Goal: Register for event/course

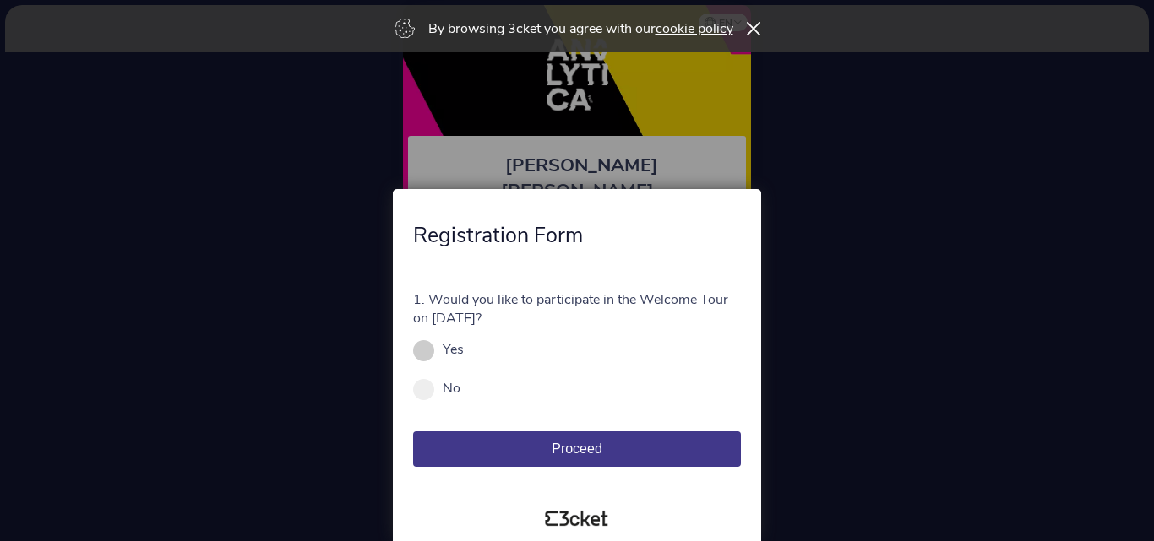
click at [426, 352] on span at bounding box center [423, 350] width 21 height 21
click at [464, 352] on input "Yes" at bounding box center [473, 358] width 19 height 19
radio input "true"
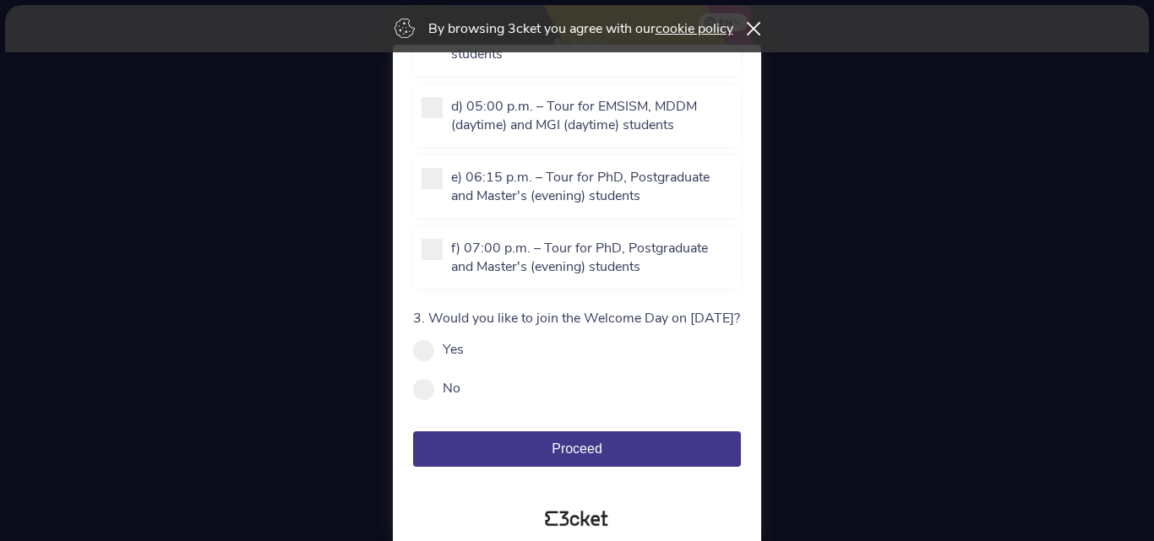
scroll to position [448, 0]
click at [426, 352] on span at bounding box center [423, 350] width 21 height 21
click at [464, 352] on input "Yes" at bounding box center [473, 358] width 19 height 19
radio input "true"
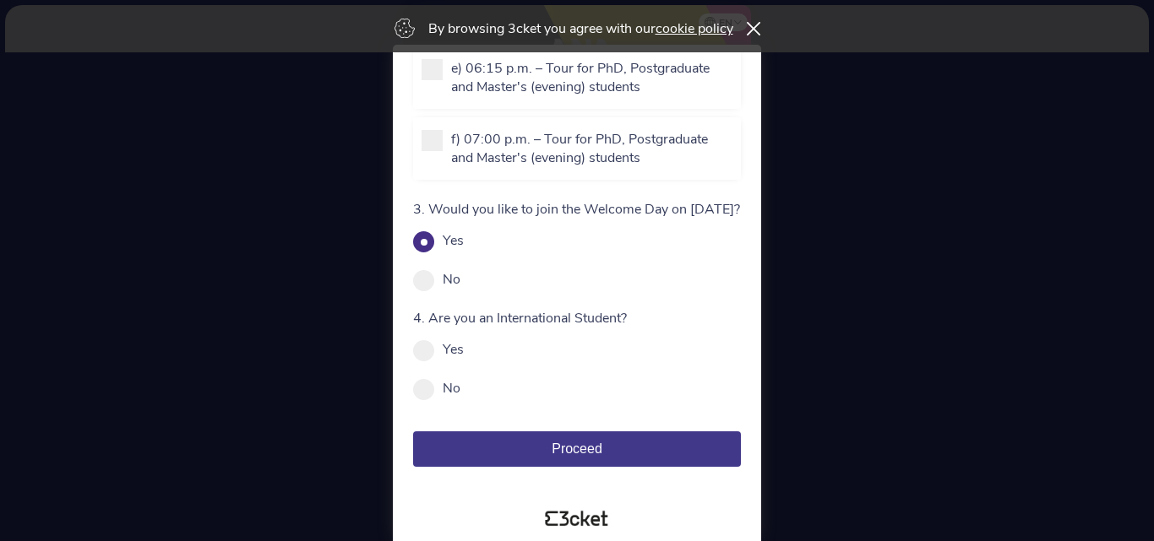
scroll to position [557, 0]
click at [427, 377] on div "4. Are you an International Student? Yes No Mandatory field" at bounding box center [577, 353] width 328 height 89
click at [426, 386] on span at bounding box center [423, 389] width 21 height 21
click at [460, 388] on input "No" at bounding box center [469, 397] width 19 height 19
radio input "true"
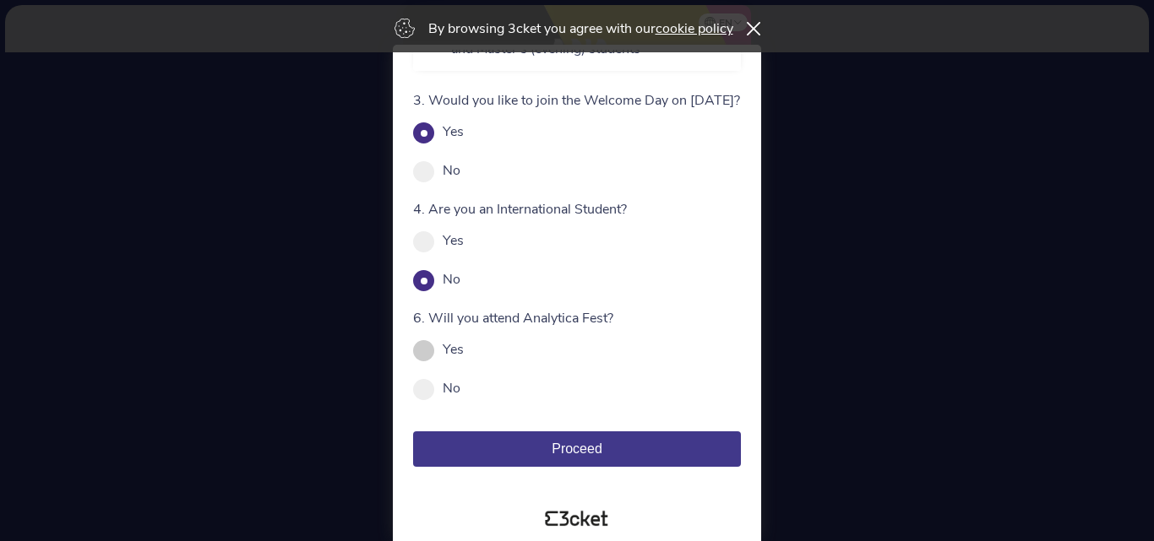
scroll to position [666, 0]
click at [423, 356] on span at bounding box center [423, 350] width 21 height 21
click at [464, 356] on input "Yes" at bounding box center [473, 358] width 19 height 19
radio input "true"
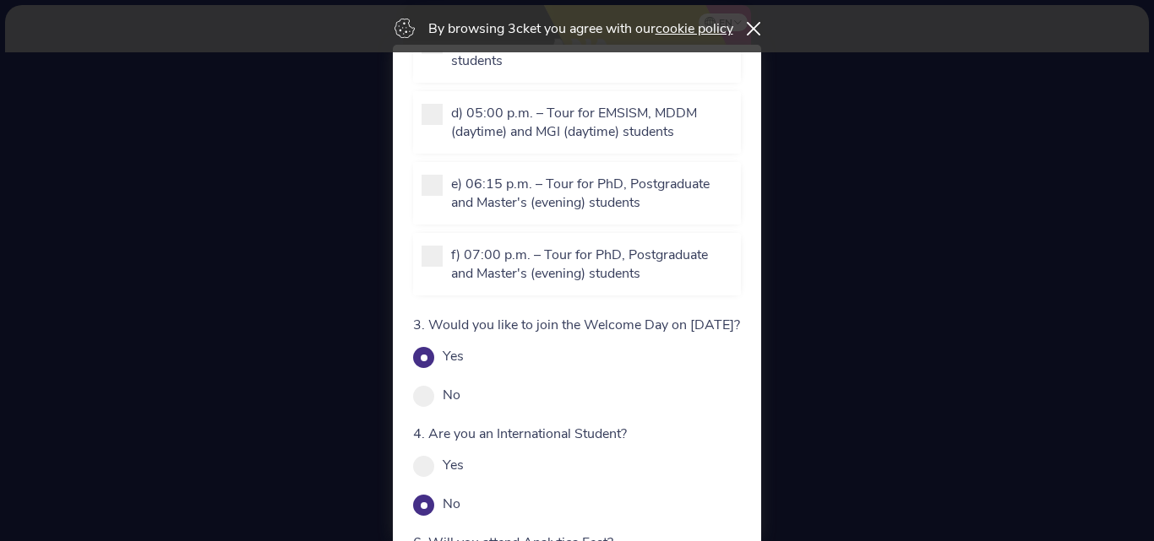
scroll to position [253, 0]
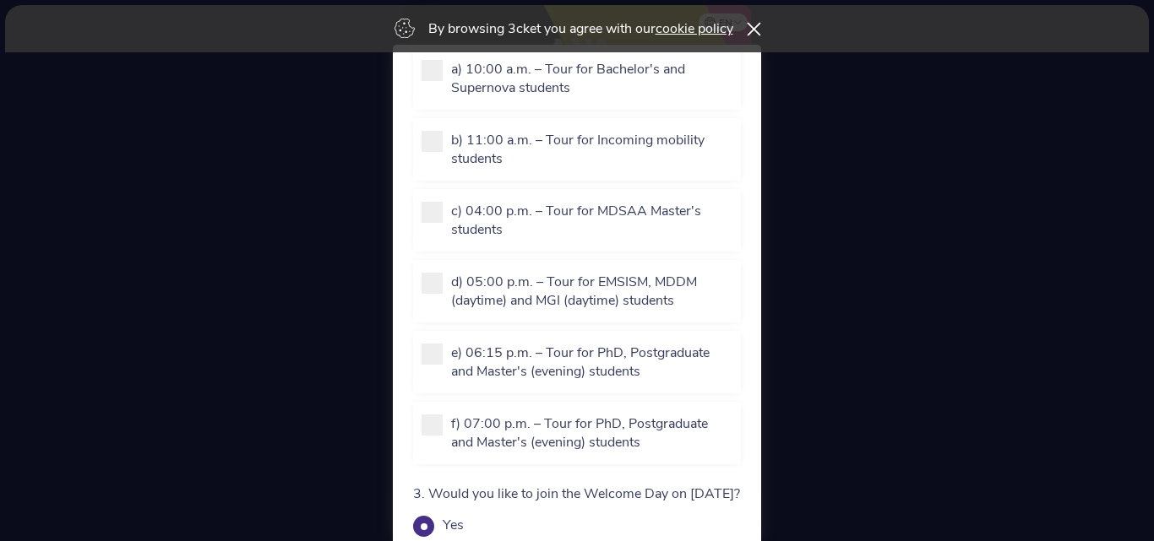
click at [758, 27] on icon at bounding box center [754, 29] width 14 height 14
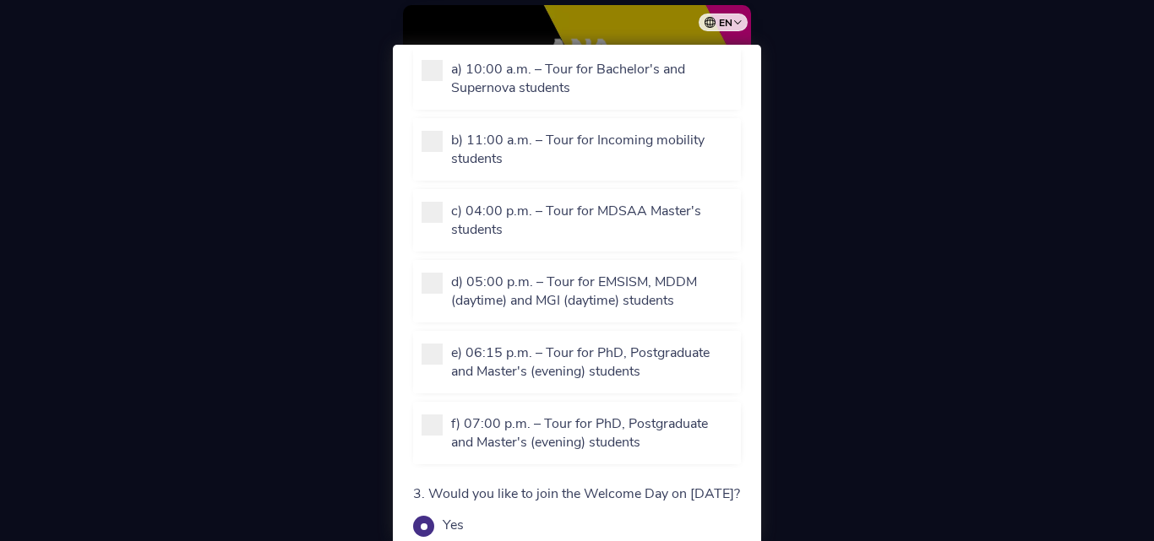
click at [811, 46] on div at bounding box center [577, 270] width 1154 height 541
click at [435, 432] on span at bounding box center [431, 425] width 21 height 21
click at [451, 460] on input "f) 07:00 p.m. – Tour for PhD, Postgraduate and Master's (evening) students" at bounding box center [460, 469] width 19 height 19
checkbox input "true"
click at [451, 351] on p "e) 06:15 p.m. – Tour for PhD, Postgraduate and Master's (evening) students" at bounding box center [591, 362] width 281 height 37
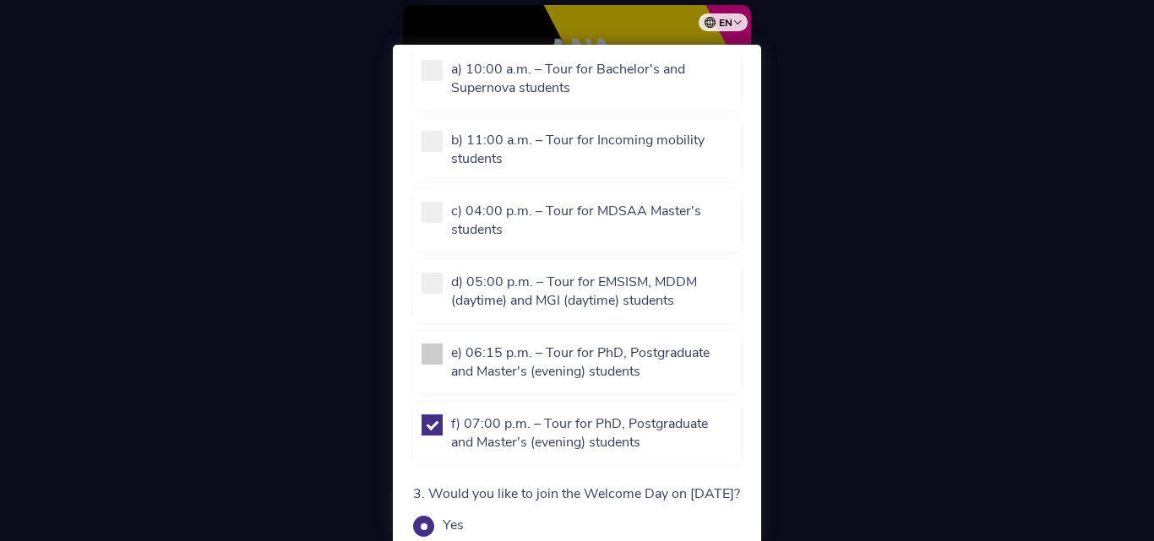
click at [451, 389] on input "e) 06:15 p.m. – Tour for PhD, Postgraduate and Master's (evening) students" at bounding box center [460, 398] width 19 height 19
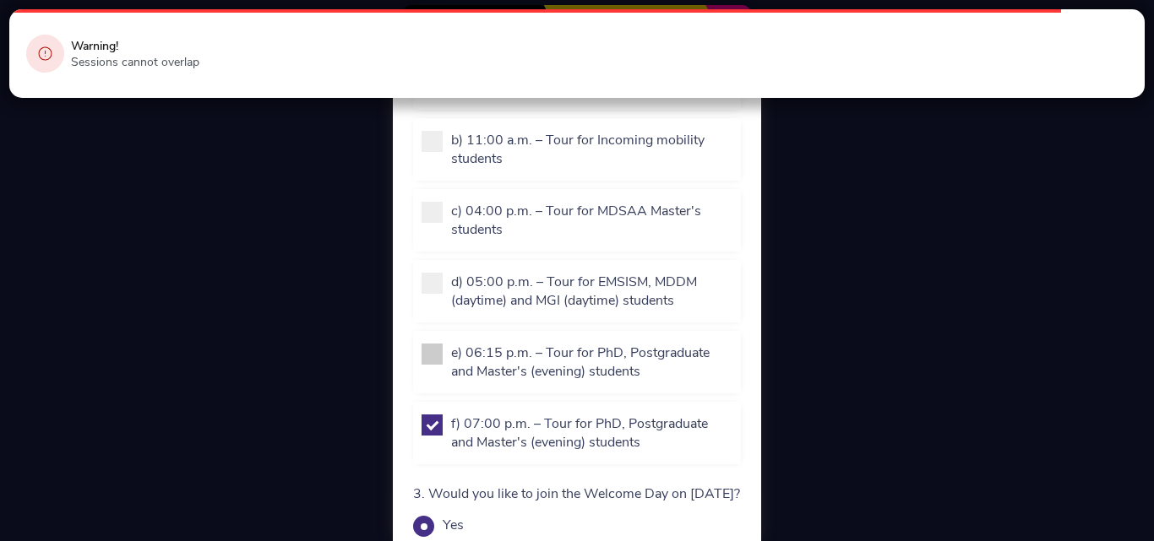
click at [443, 351] on div "e) 06:15 p.m. – Tour for PhD, Postgraduate and Master's (evening) students" at bounding box center [576, 362] width 311 height 37
click at [441, 353] on span at bounding box center [431, 354] width 21 height 21
click at [451, 389] on input "e) 06:15 p.m. – Tour for PhD, Postgraduate and Master's (evening) students" at bounding box center [460, 398] width 19 height 19
click at [440, 355] on span at bounding box center [431, 354] width 21 height 21
click at [451, 389] on input "e) 06:15 p.m. – Tour for PhD, Postgraduate and Master's (evening) students" at bounding box center [460, 398] width 19 height 19
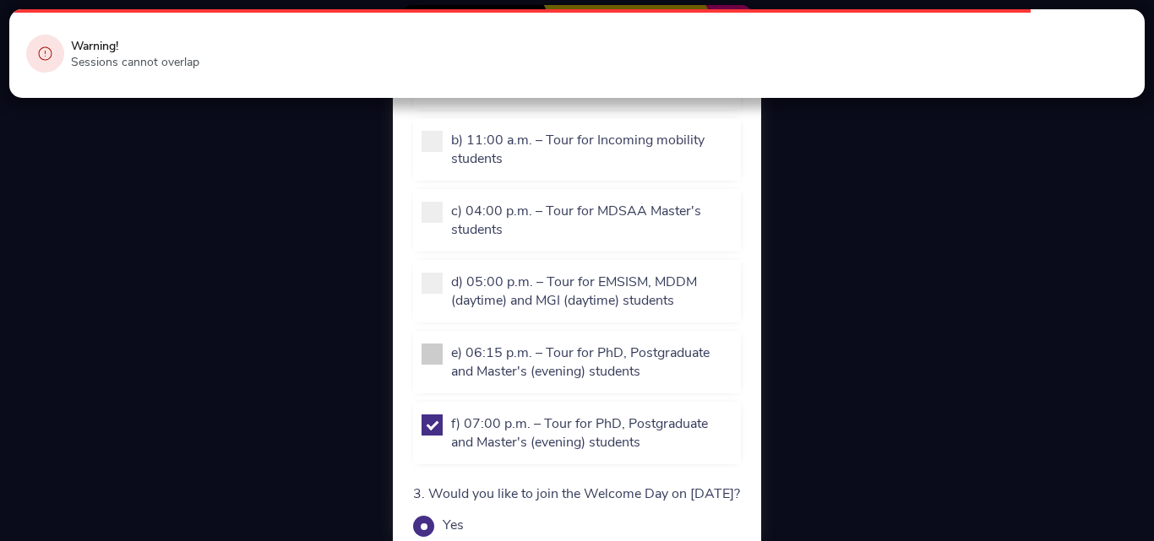
checkbox input "false"
click at [445, 416] on div "f) 07:00 p.m. – Tour for PhD, Postgraduate and Master's (evening) students" at bounding box center [576, 433] width 311 height 37
click at [422, 432] on span at bounding box center [431, 425] width 21 height 21
click at [451, 460] on input "f) 07:00 p.m. – Tour for PhD, Postgraduate and Master's (evening) students" at bounding box center [460, 469] width 19 height 19
click at [433, 427] on span at bounding box center [431, 425] width 21 height 21
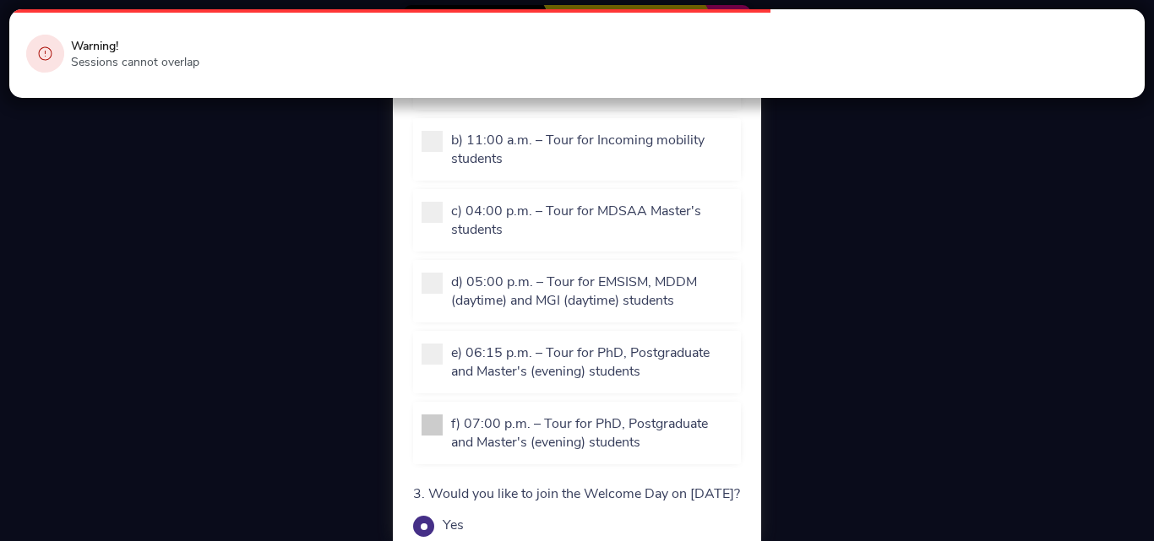
click at [451, 460] on input "f) 07:00 p.m. – Tour for PhD, Postgraduate and Master's (evening) students" at bounding box center [460, 469] width 19 height 19
click at [433, 427] on span at bounding box center [431, 425] width 21 height 21
click at [451, 460] on input "f) 07:00 p.m. – Tour for PhD, Postgraduate and Master's (evening) students" at bounding box center [460, 469] width 19 height 19
checkbox input "false"
click at [431, 375] on div "e) 06:15 p.m. – Tour for PhD, Postgraduate and Master's (evening) students" at bounding box center [576, 362] width 311 height 37
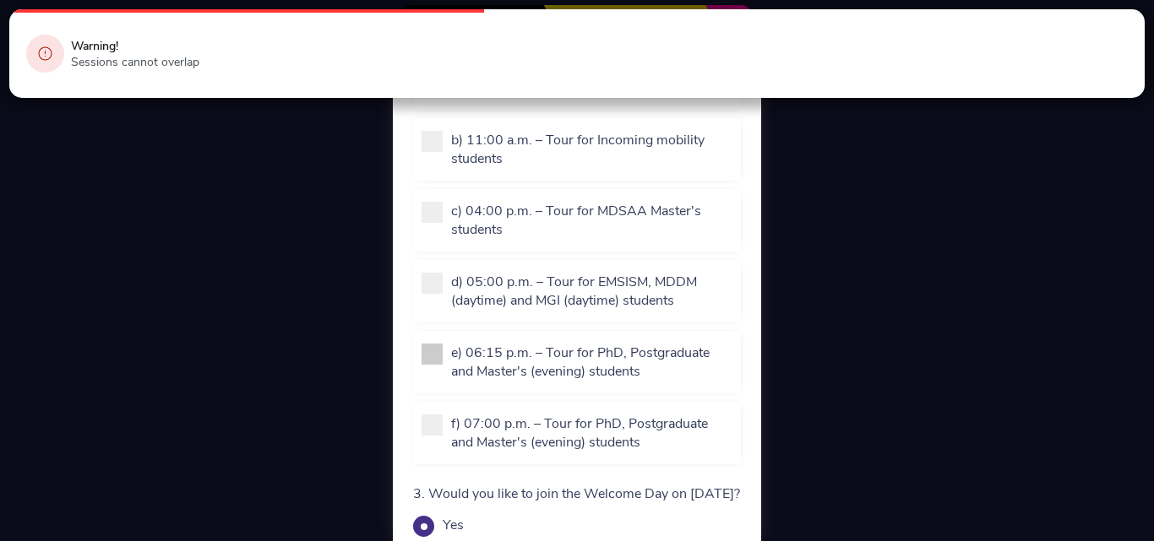
click at [431, 352] on span at bounding box center [431, 354] width 21 height 21
click at [451, 389] on input "e) 06:15 p.m. – Tour for PhD, Postgraduate and Master's (evening) students" at bounding box center [460, 398] width 19 height 19
checkbox input "true"
click at [436, 414] on div "f) 07:00 p.m. – Tour for PhD, Postgraduate and Master's (evening) students" at bounding box center [577, 433] width 328 height 63
click at [442, 428] on span at bounding box center [431, 425] width 21 height 21
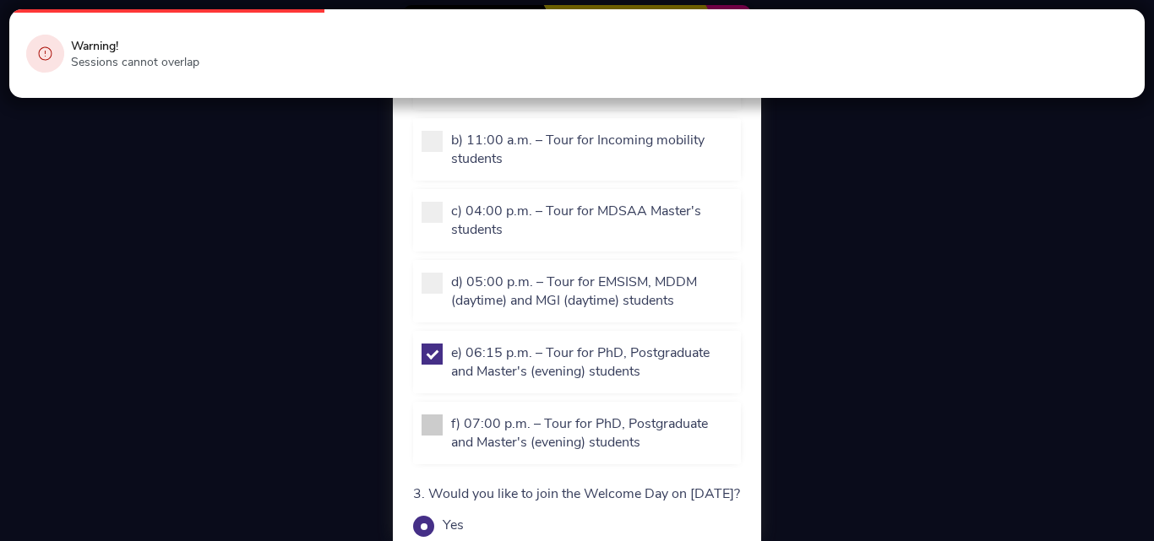
click at [451, 460] on input "f) 07:00 p.m. – Tour for PhD, Postgraduate and Master's (evening) students" at bounding box center [460, 469] width 19 height 19
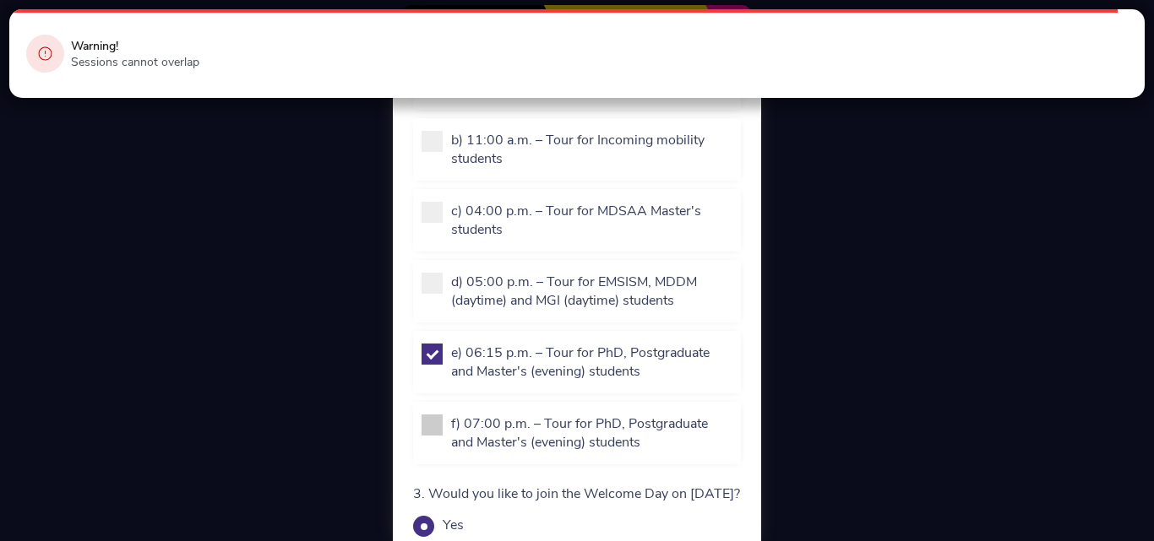
click at [432, 422] on span at bounding box center [431, 425] width 21 height 21
click at [451, 460] on input "f) 07:00 p.m. – Tour for PhD, Postgraduate and Master's (evening) students" at bounding box center [460, 469] width 19 height 19
checkbox input "false"
click at [427, 362] on span at bounding box center [431, 354] width 21 height 21
click at [451, 389] on input "e) 06:15 p.m. – Tour for PhD, Postgraduate and Master's (evening) students" at bounding box center [460, 398] width 19 height 19
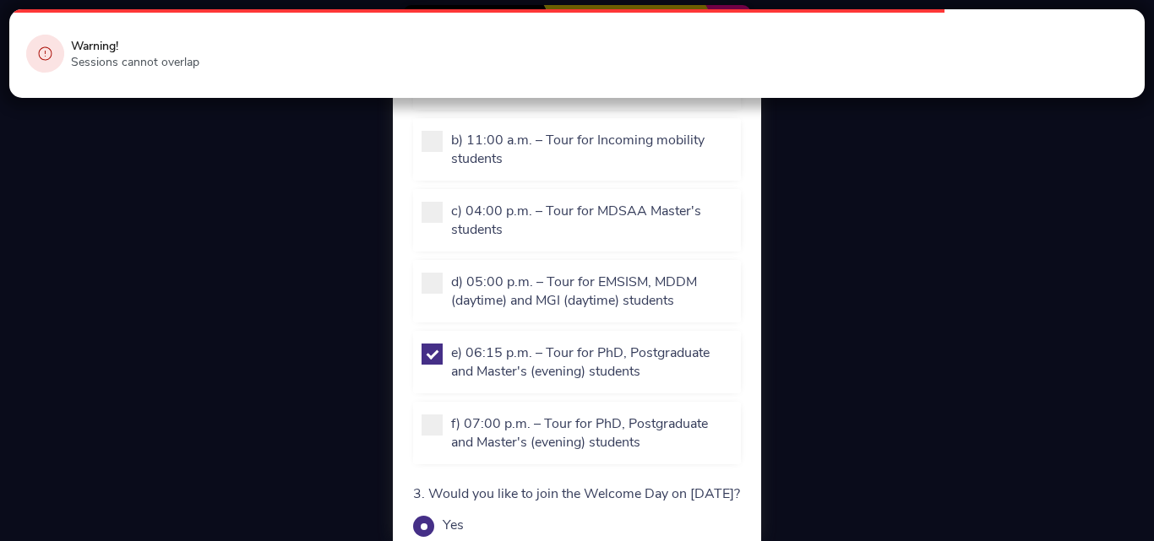
checkbox input "false"
click at [426, 427] on span at bounding box center [431, 425] width 21 height 21
click at [451, 460] on input "f) 07:00 p.m. – Tour for PhD, Postgraduate and Master's (evening) students" at bounding box center [460, 469] width 19 height 19
checkbox input "true"
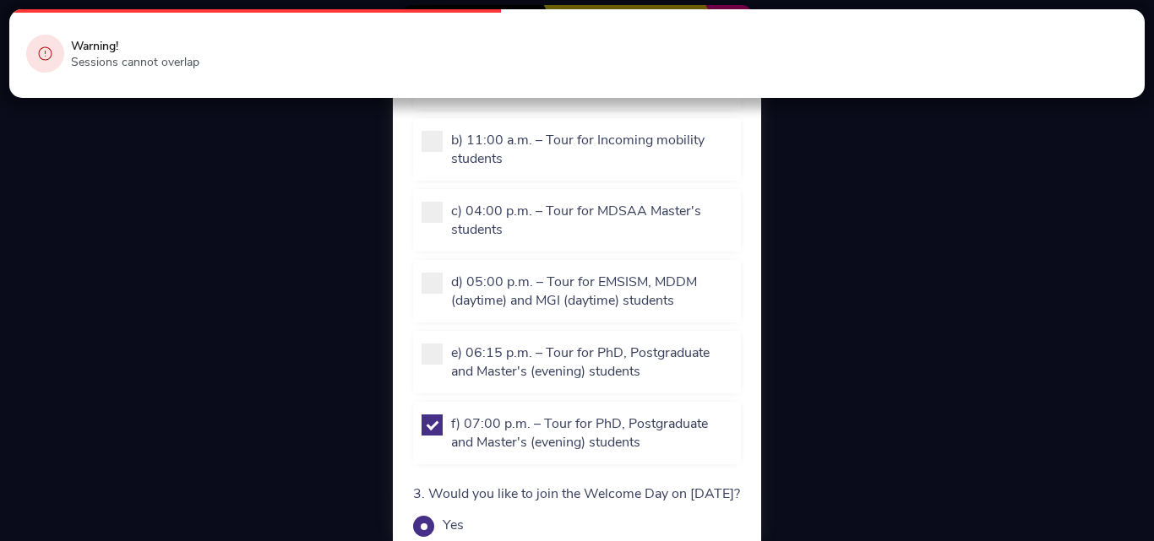
click at [1010, 207] on div at bounding box center [577, 270] width 1154 height 541
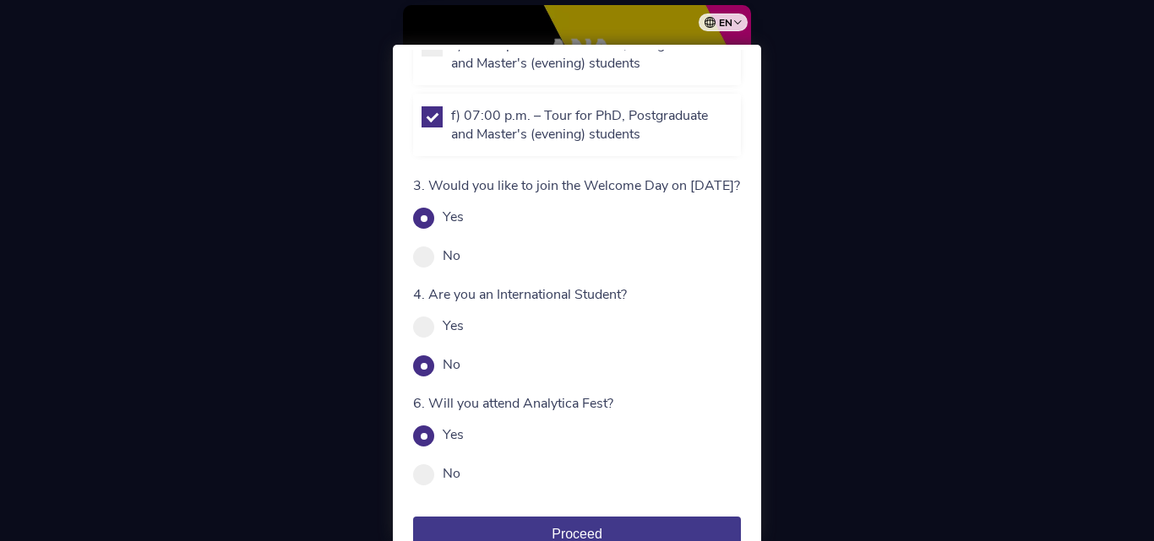
scroll to position [591, 0]
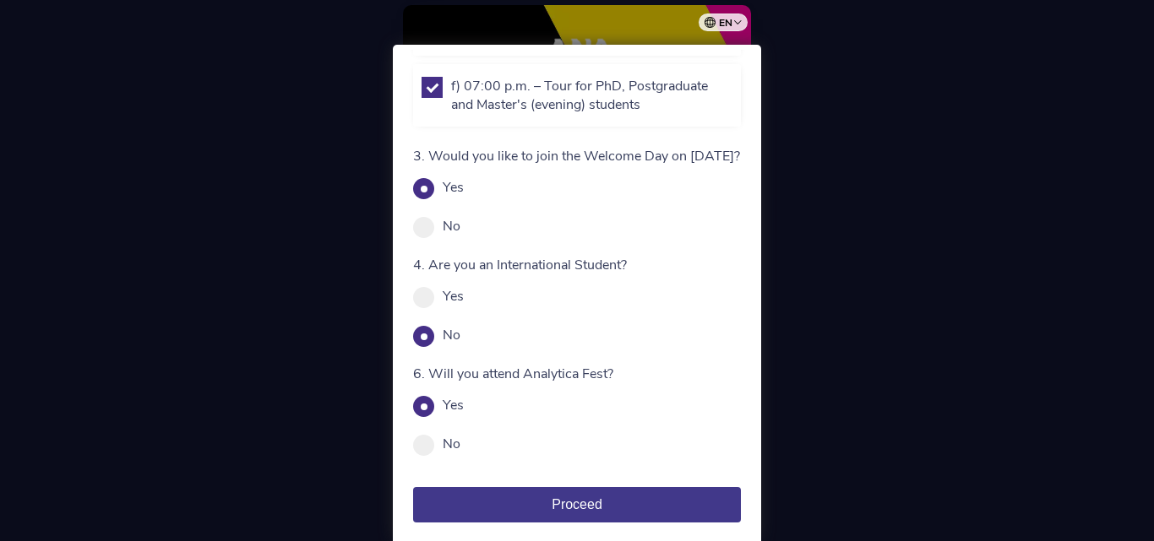
click at [410, 245] on div "1. Would you like to participate in the Welcome Tour on September 5th? Yes No M…" at bounding box center [577, 35] width 355 height 1029
click at [433, 238] on span at bounding box center [423, 227] width 21 height 21
click at [460, 244] on input "No" at bounding box center [469, 235] width 19 height 19
radio input "true"
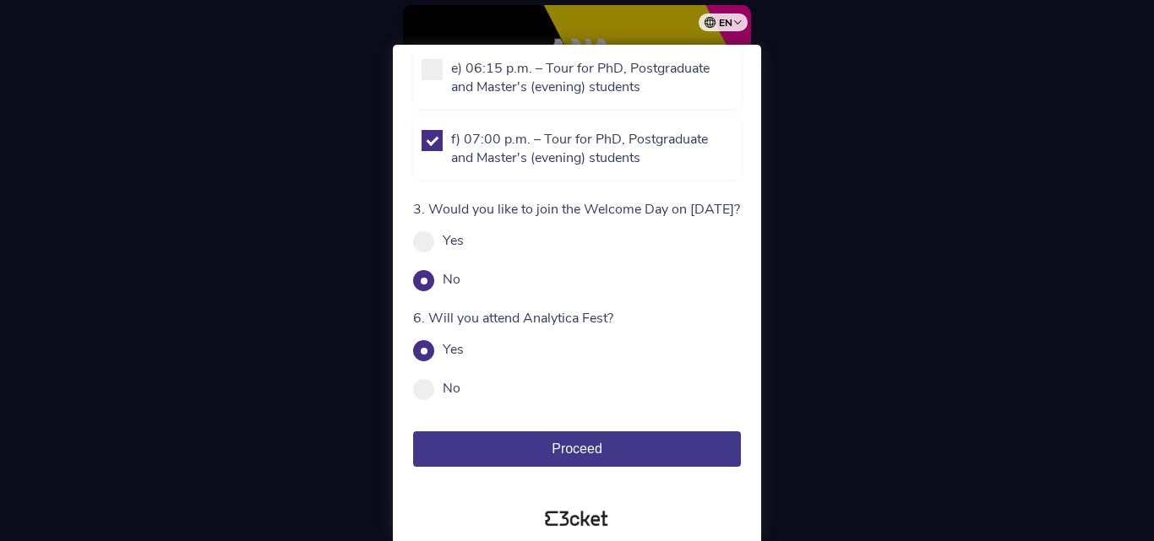
scroll to position [557, 0]
click at [427, 389] on span at bounding box center [423, 389] width 21 height 21
click at [460, 389] on input "No" at bounding box center [469, 397] width 19 height 19
radio input "true"
click at [427, 348] on span at bounding box center [423, 350] width 21 height 21
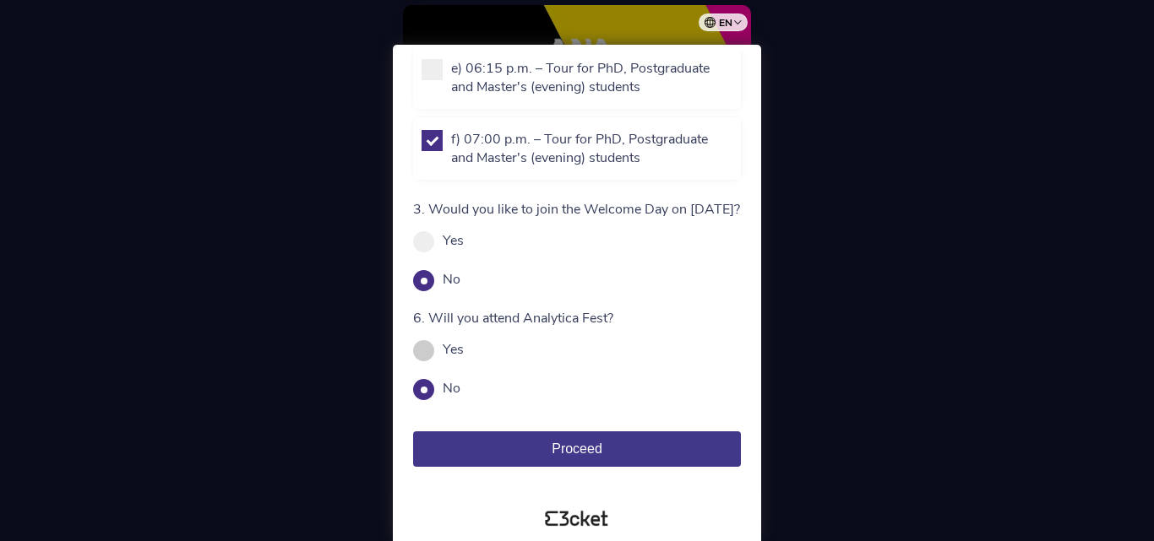
click at [464, 349] on input "Yes" at bounding box center [473, 358] width 19 height 19
radio input "true"
click at [617, 441] on button "Proceed" at bounding box center [577, 449] width 328 height 35
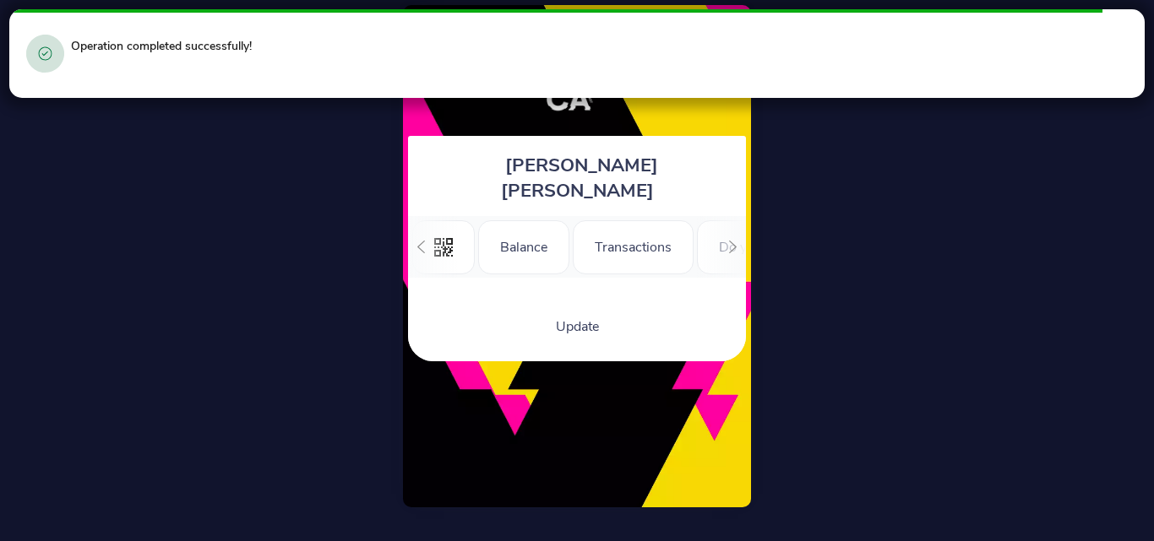
scroll to position [0, 208]
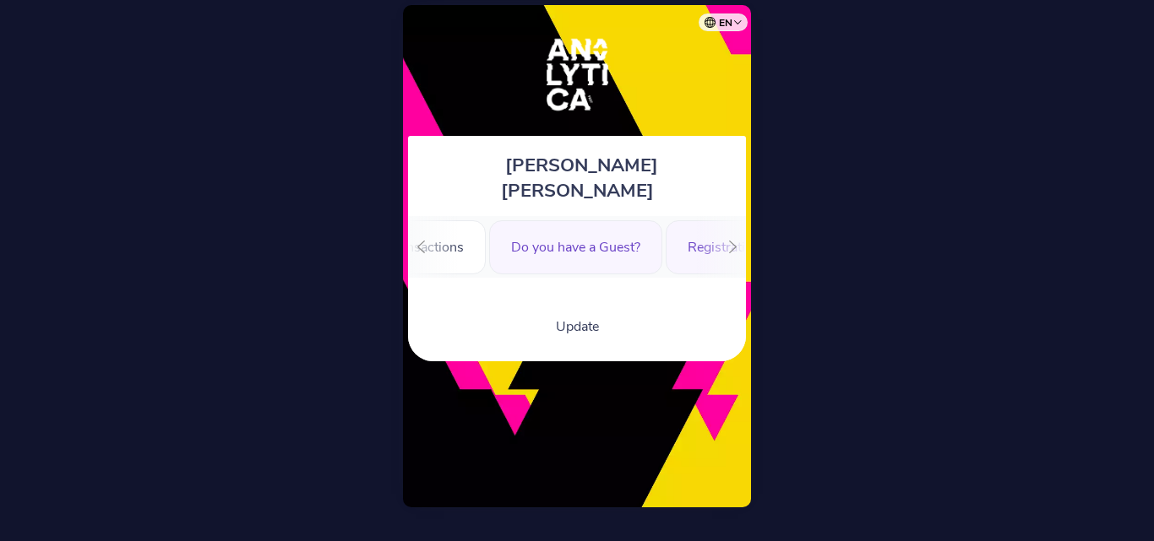
click at [610, 223] on div "Do you have a Guest?" at bounding box center [575, 247] width 173 height 54
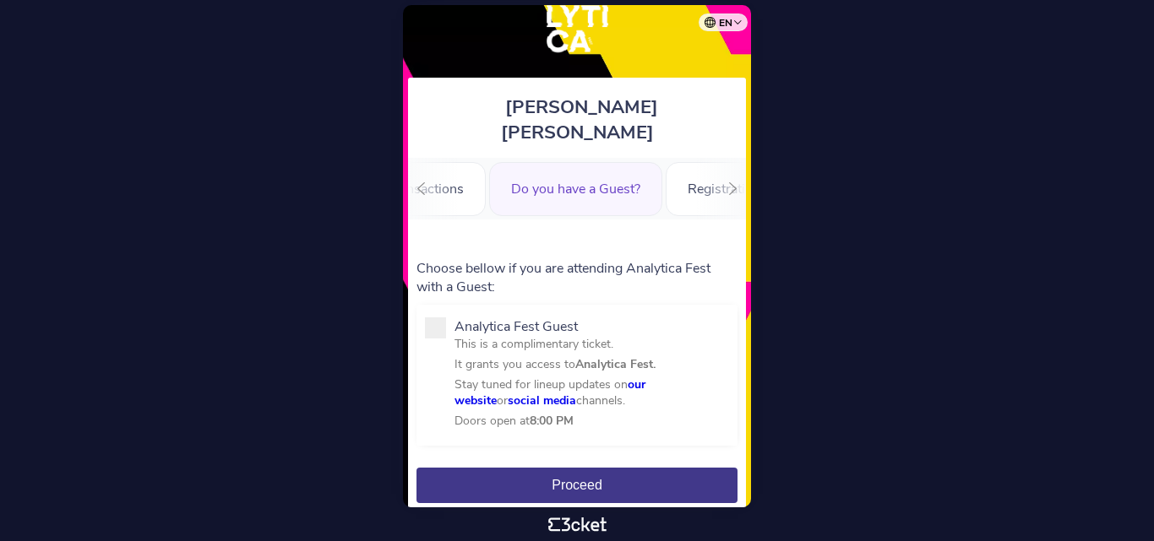
scroll to position [84, 0]
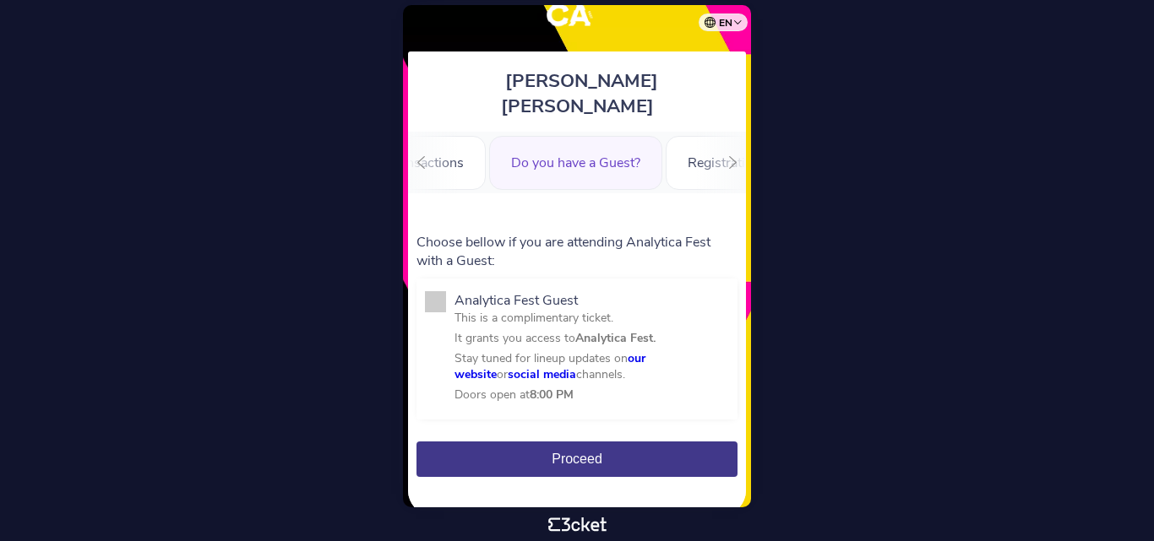
click at [437, 291] on span at bounding box center [435, 301] width 21 height 21
click at [454, 416] on input "Analytica Fest Guest This is a complimentary ticket. It grants you access to An…" at bounding box center [463, 425] width 19 height 19
checkbox input "true"
click at [636, 442] on button "Proceed" at bounding box center [576, 459] width 321 height 35
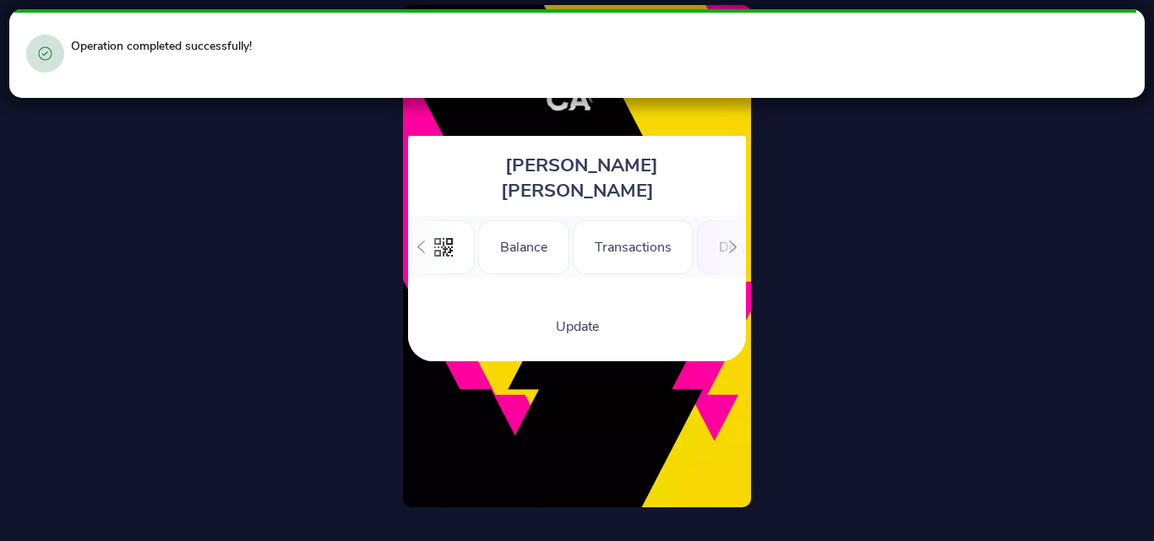
scroll to position [0, 208]
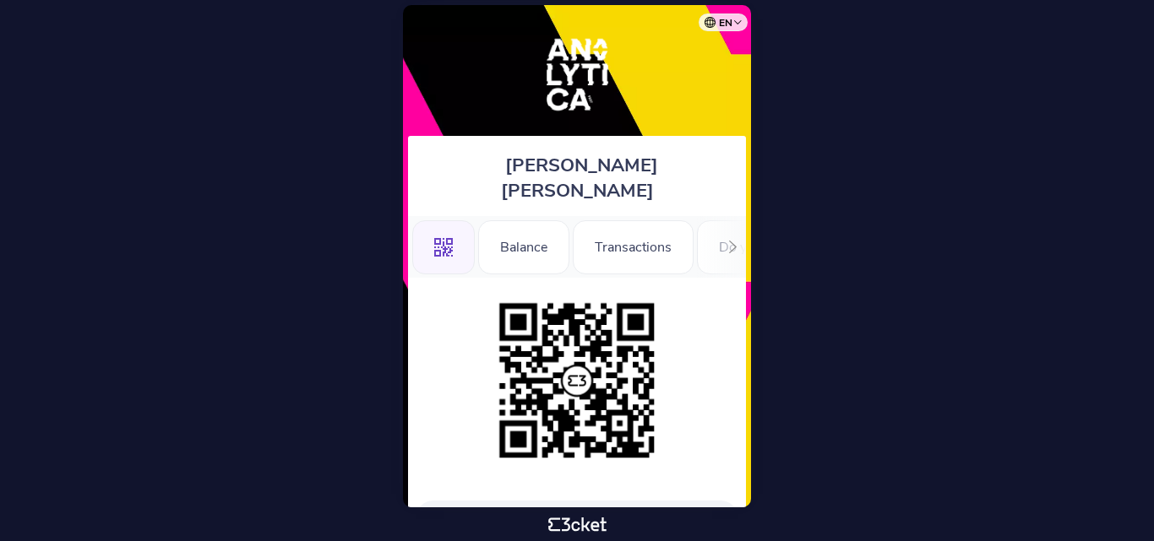
click at [730, 241] on icon at bounding box center [733, 247] width 8 height 13
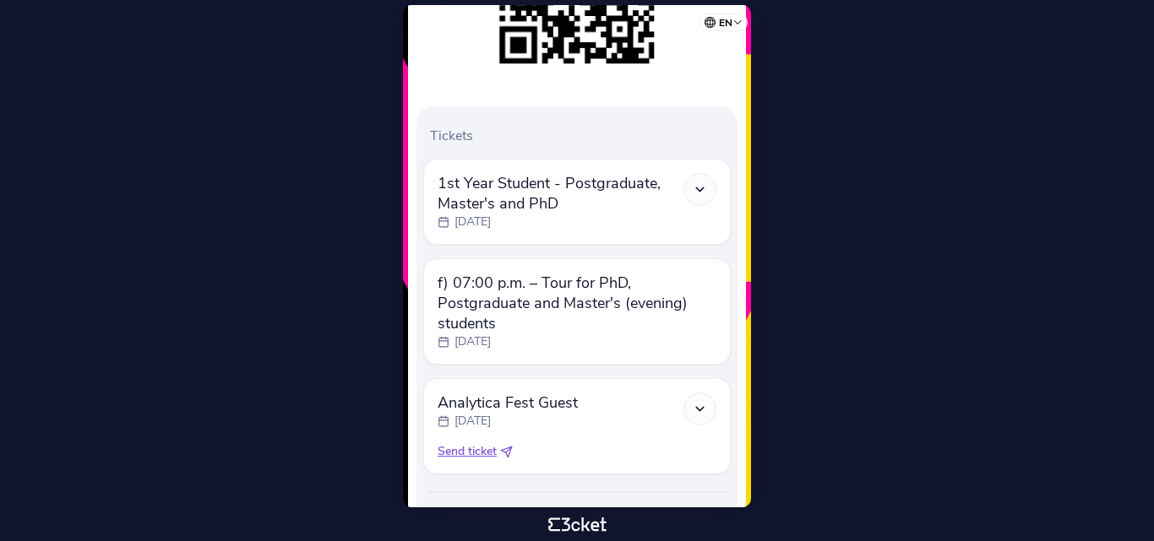
scroll to position [448, 0]
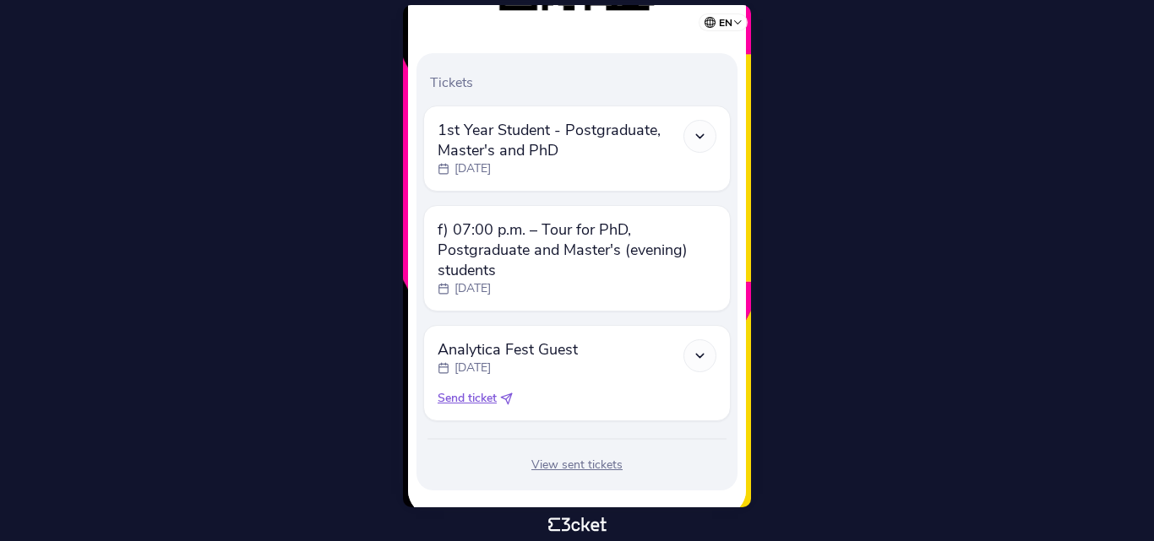
click at [560, 457] on div "View sent tickets" at bounding box center [576, 465] width 307 height 17
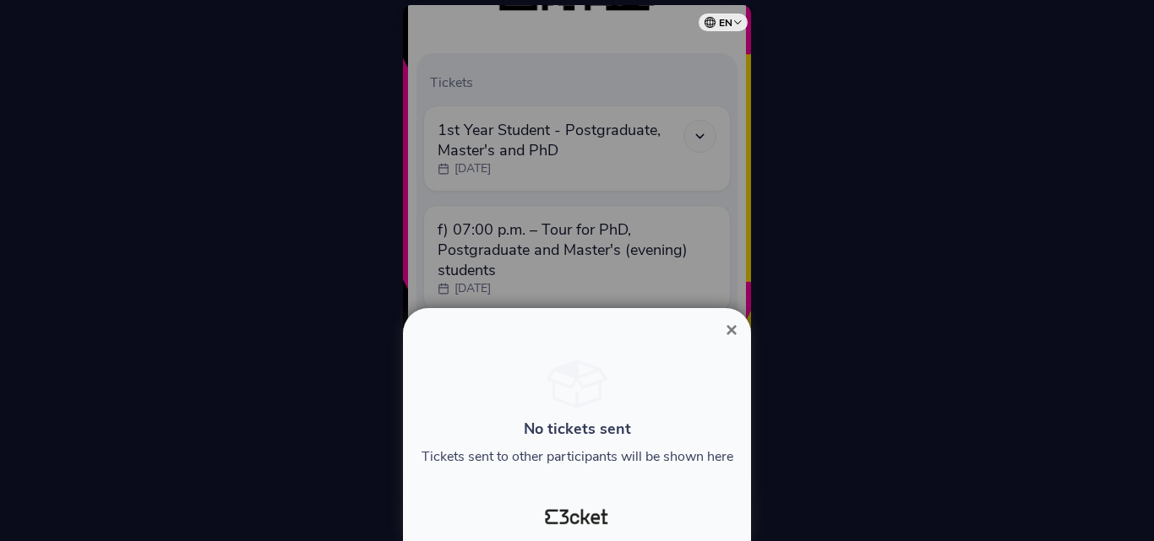
click at [726, 332] on span "×" at bounding box center [732, 329] width 12 height 23
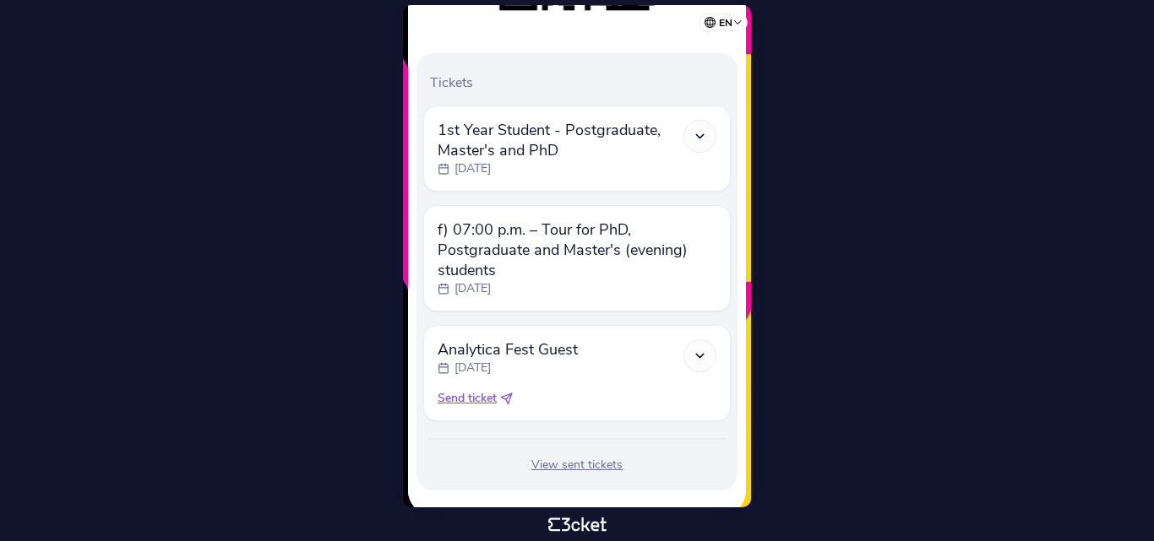
click at [709, 340] on div at bounding box center [699, 356] width 33 height 33
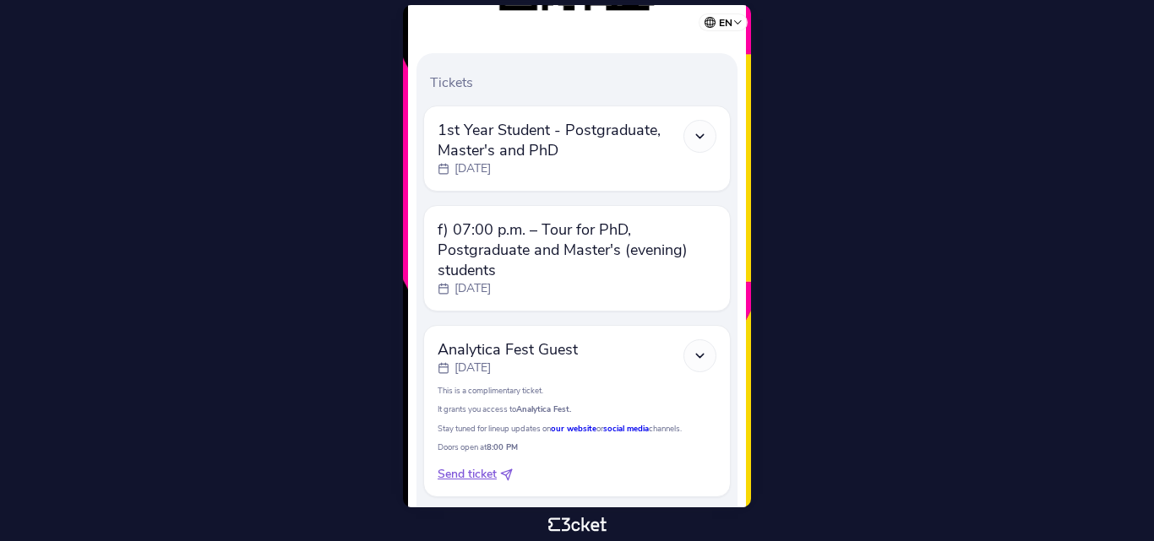
click at [479, 466] on span "Send ticket" at bounding box center [467, 474] width 59 height 17
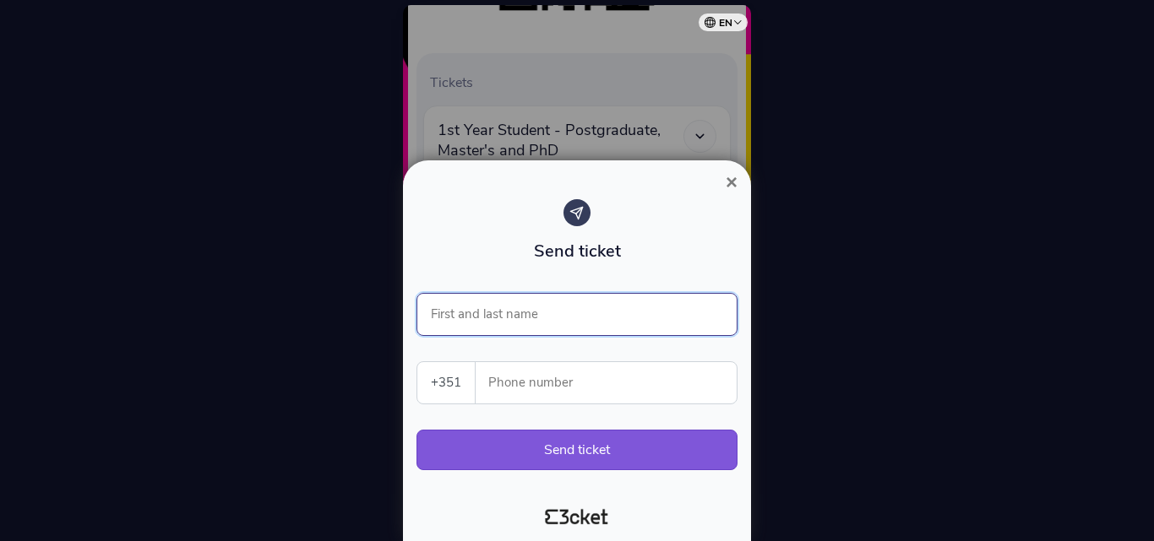
click at [532, 301] on input "First and last name" at bounding box center [576, 314] width 321 height 43
type input "ALEXANDRE ALMEIDA"
click at [546, 361] on div "+351 Portugal (+351) Spain (+34) Belgium (+32) France (+33) United Kingdom (+44…" at bounding box center [576, 382] width 321 height 43
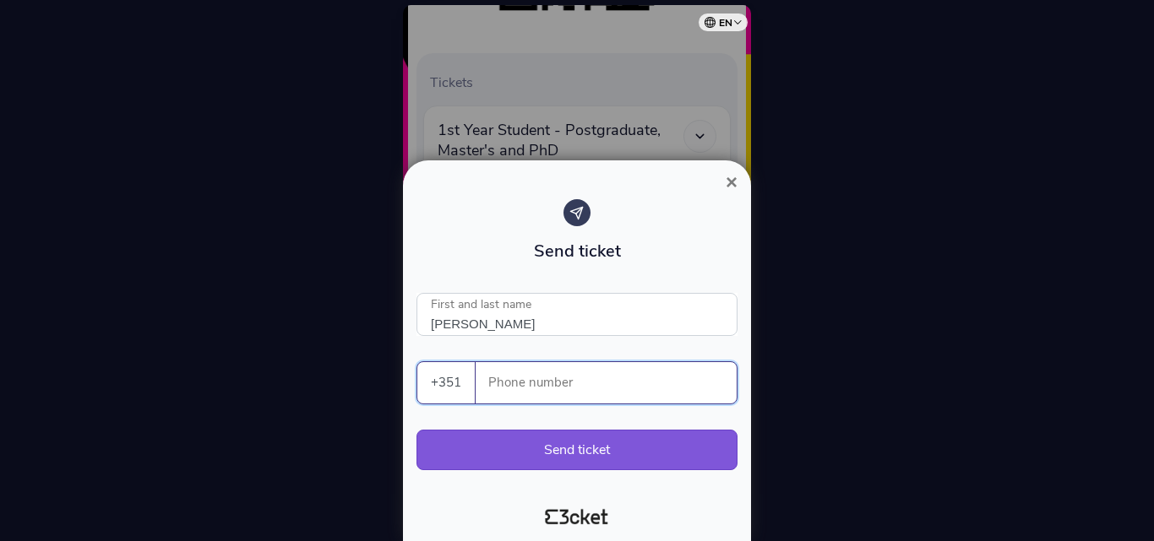
click at [557, 375] on input "Phone number" at bounding box center [612, 382] width 247 height 41
type input "932971468"
click at [590, 446] on button "Send ticket" at bounding box center [576, 450] width 321 height 41
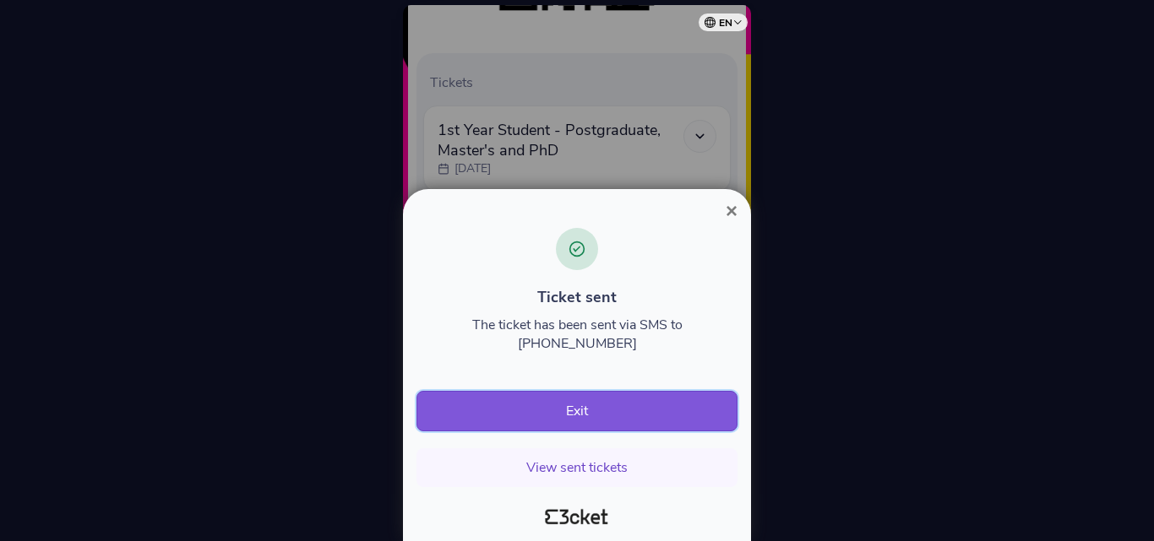
click at [588, 413] on button "Exit" at bounding box center [576, 411] width 321 height 41
